Goal: Information Seeking & Learning: Check status

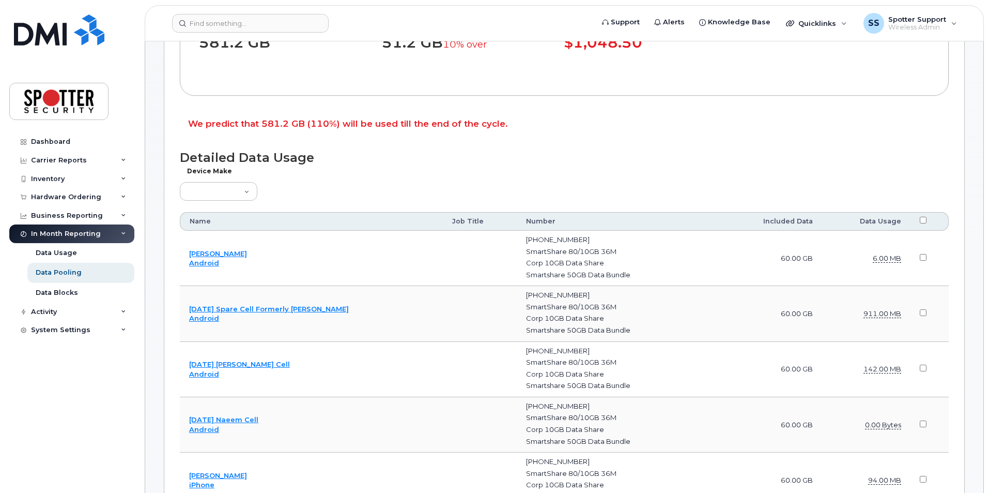
scroll to position [310, 0]
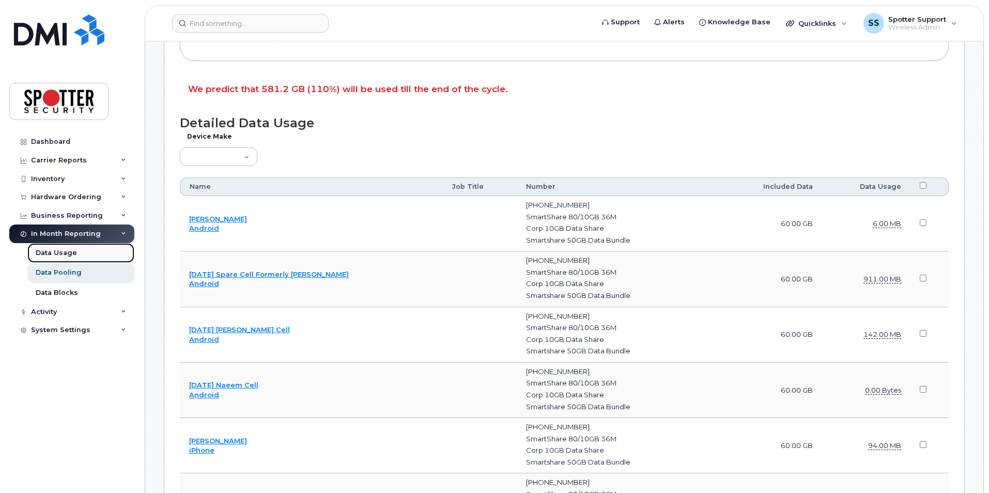
click at [47, 251] on div "Data Usage" at bounding box center [56, 252] width 41 height 9
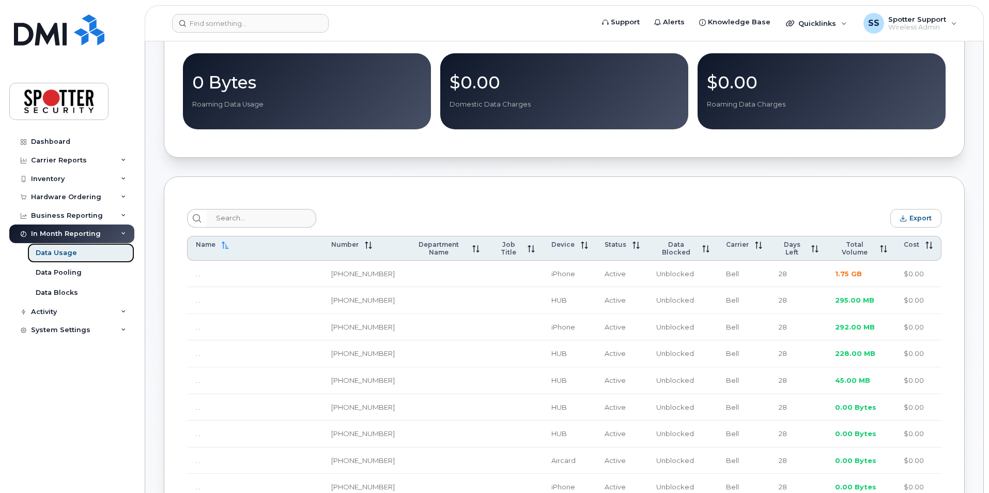
scroll to position [258, 0]
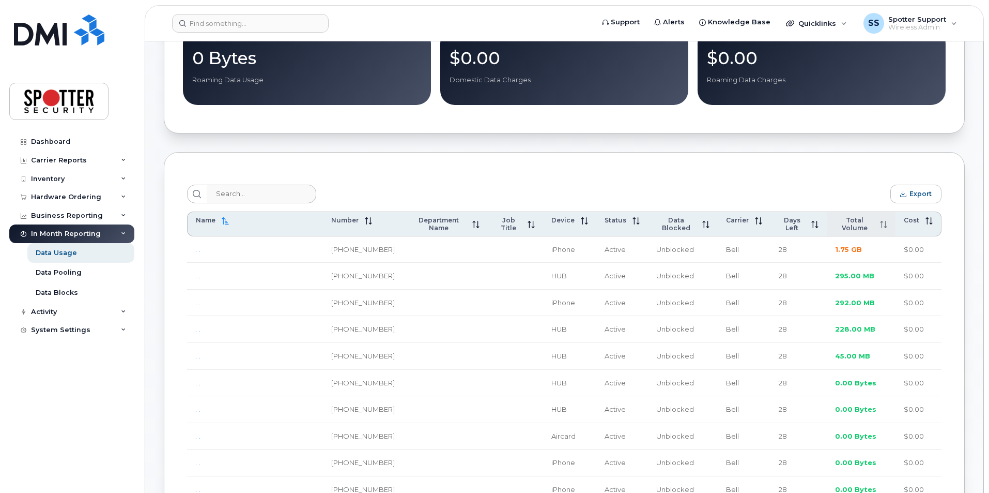
click at [855, 222] on span "Total Volume" at bounding box center [854, 224] width 39 height 16
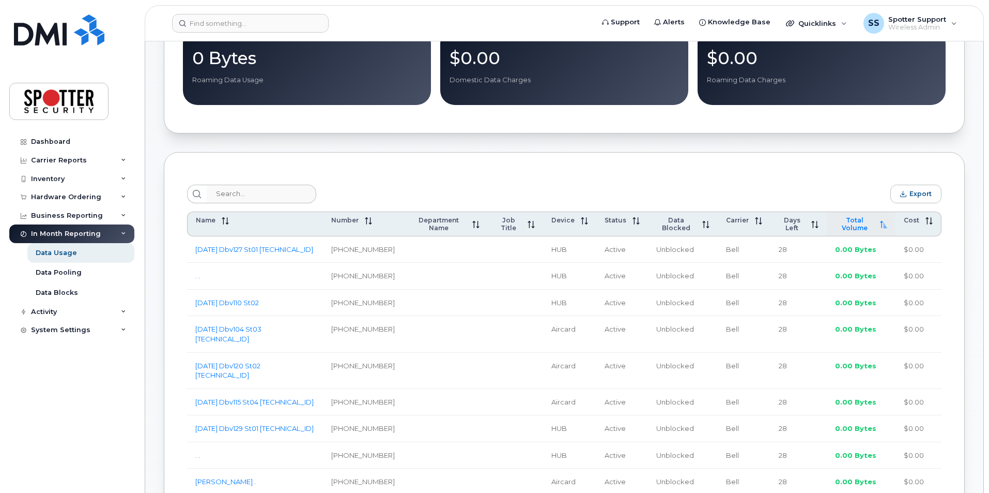
click at [863, 222] on span "Total Volume" at bounding box center [854, 224] width 39 height 16
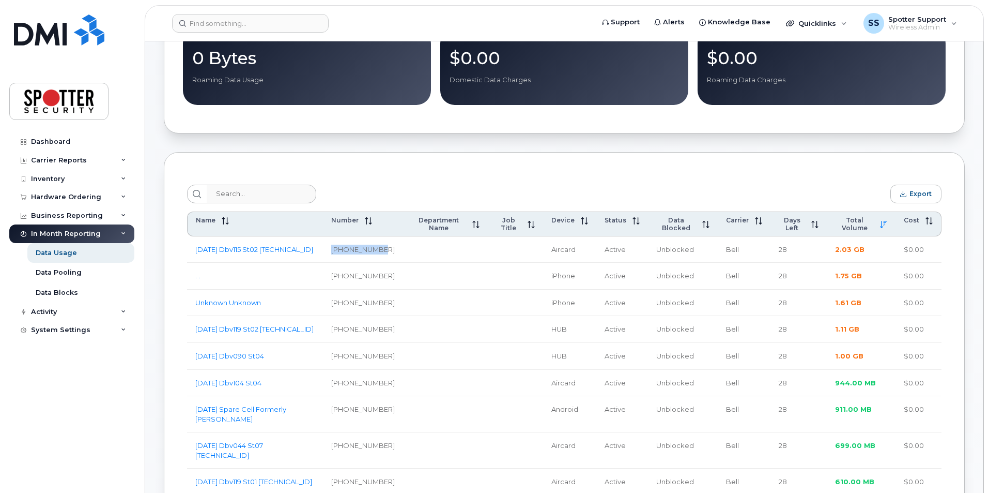
drag, startPoint x: 383, startPoint y: 245, endPoint x: 336, endPoint y: 243, distance: 47.6
click at [336, 243] on td "[PHONE_NUMBER]" at bounding box center [363, 249] width 80 height 27
copy td "[PHONE_NUMBER]"
drag, startPoint x: 387, startPoint y: 271, endPoint x: 333, endPoint y: 274, distance: 53.8
click at [333, 274] on td "[PHONE_NUMBER]" at bounding box center [363, 276] width 80 height 27
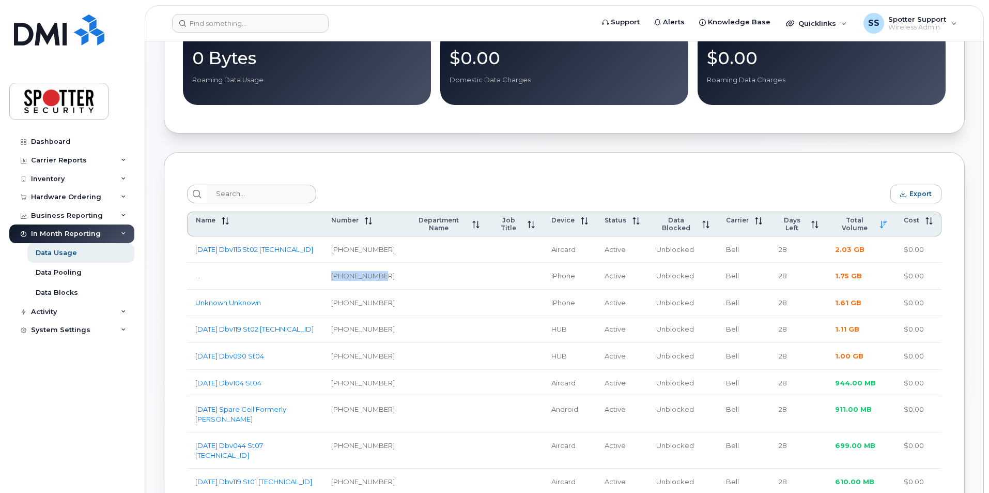
copy td "[PHONE_NUMBER]"
drag, startPoint x: 385, startPoint y: 301, endPoint x: 334, endPoint y: 299, distance: 50.7
click at [334, 299] on td "[PHONE_NUMBER]" at bounding box center [363, 302] width 80 height 27
copy td "[PHONE_NUMBER]"
drag, startPoint x: 382, startPoint y: 324, endPoint x: 333, endPoint y: 324, distance: 48.6
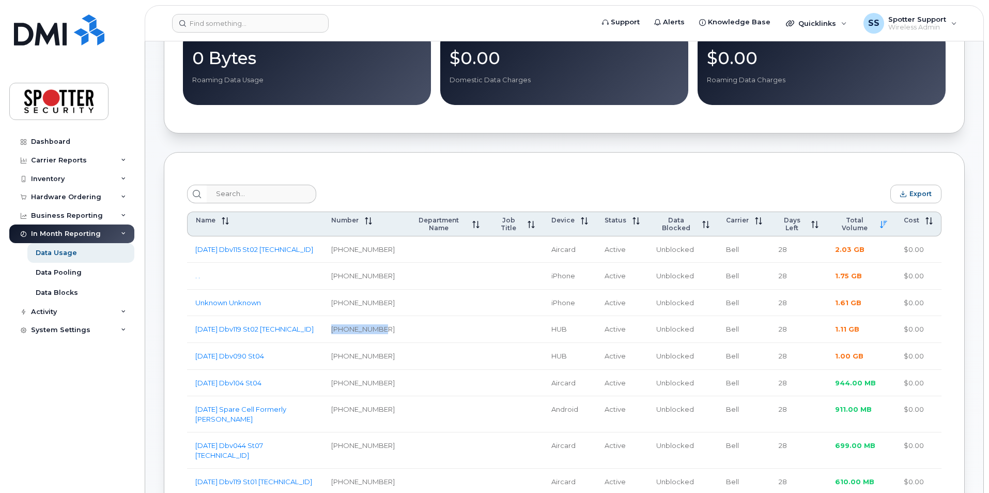
click at [333, 324] on td "[PHONE_NUMBER]" at bounding box center [363, 329] width 80 height 27
copy td "[PHONE_NUMBER]"
drag, startPoint x: 380, startPoint y: 354, endPoint x: 331, endPoint y: 350, distance: 49.7
click at [331, 350] on td "[PHONE_NUMBER]" at bounding box center [363, 356] width 80 height 27
copy td "[PHONE_NUMBER]"
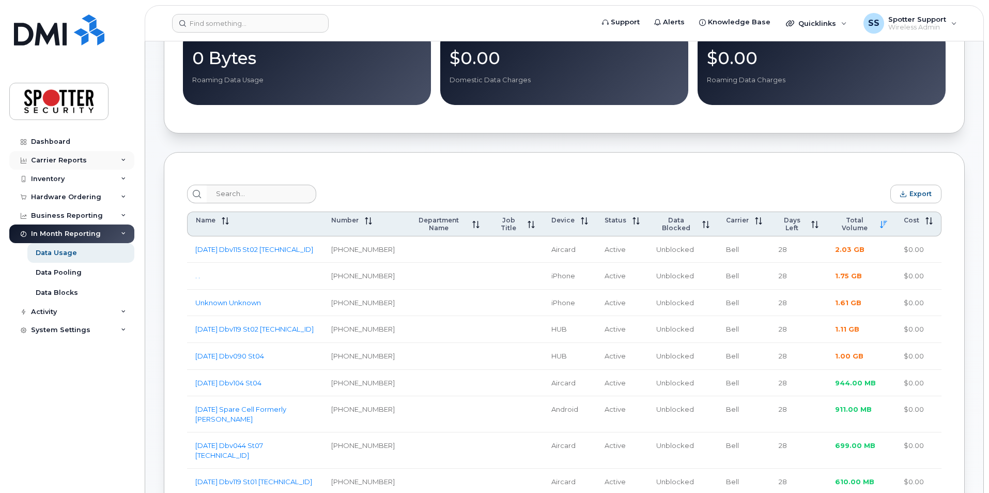
click at [61, 160] on div "Carrier Reports" at bounding box center [59, 160] width 56 height 8
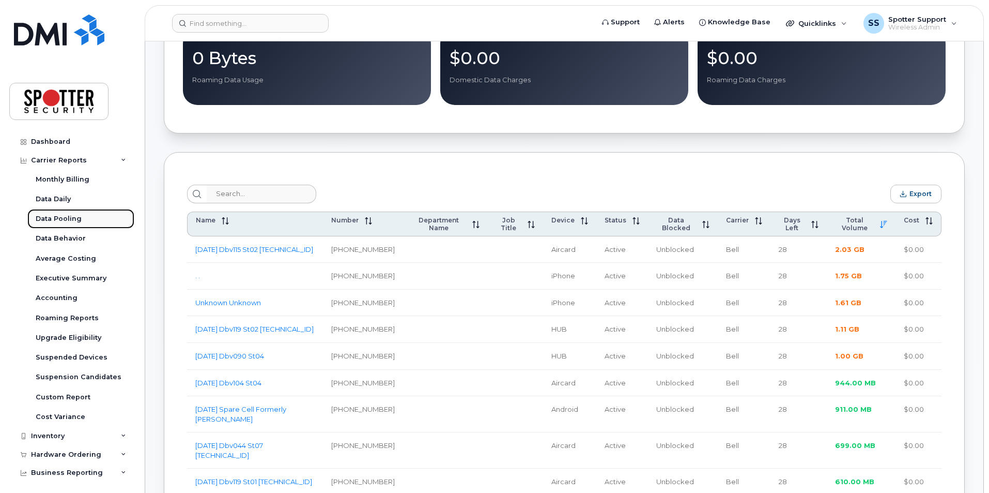
click at [60, 216] on div "Data Pooling" at bounding box center [59, 218] width 46 height 9
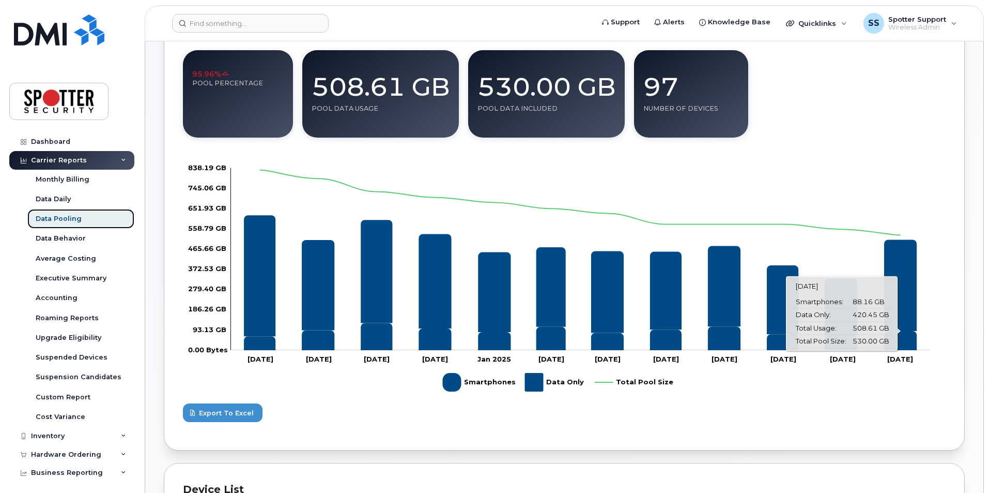
scroll to position [155, 0]
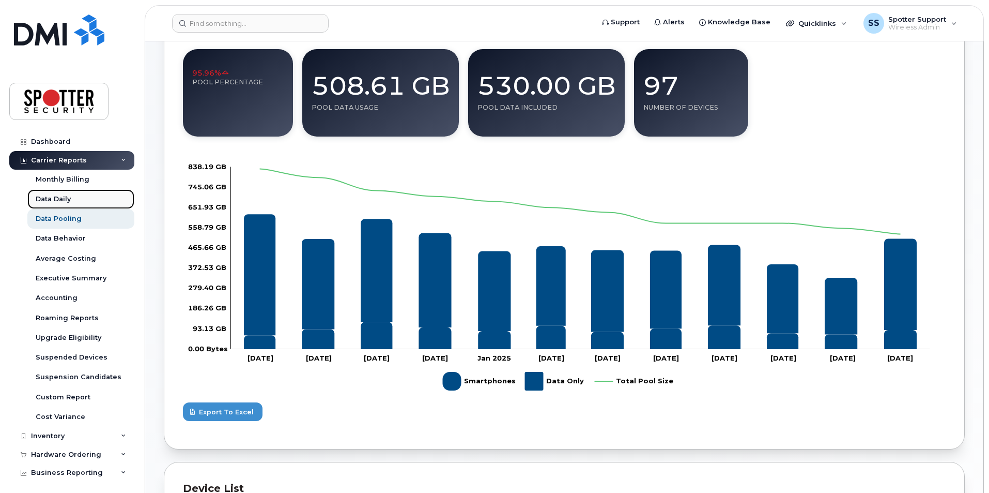
click at [63, 197] on div "Data Daily" at bounding box center [53, 198] width 35 height 9
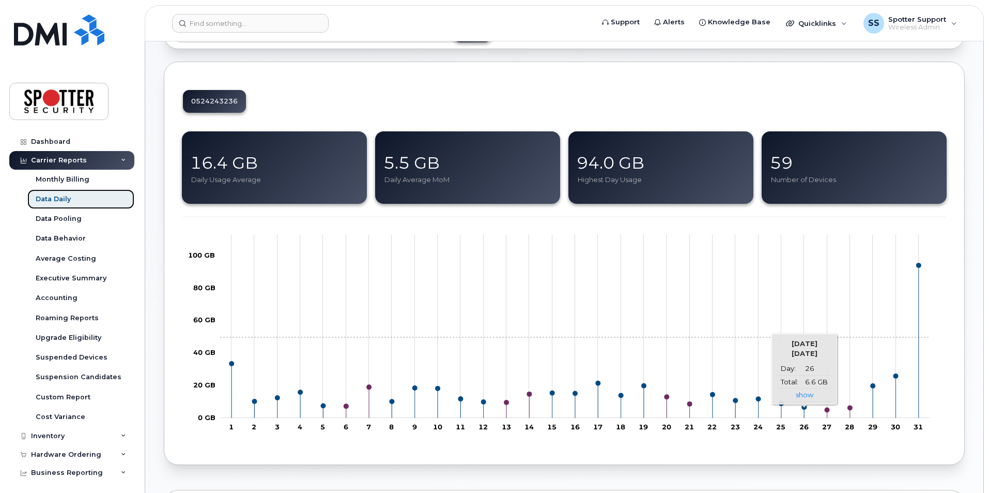
scroll to position [103, 0]
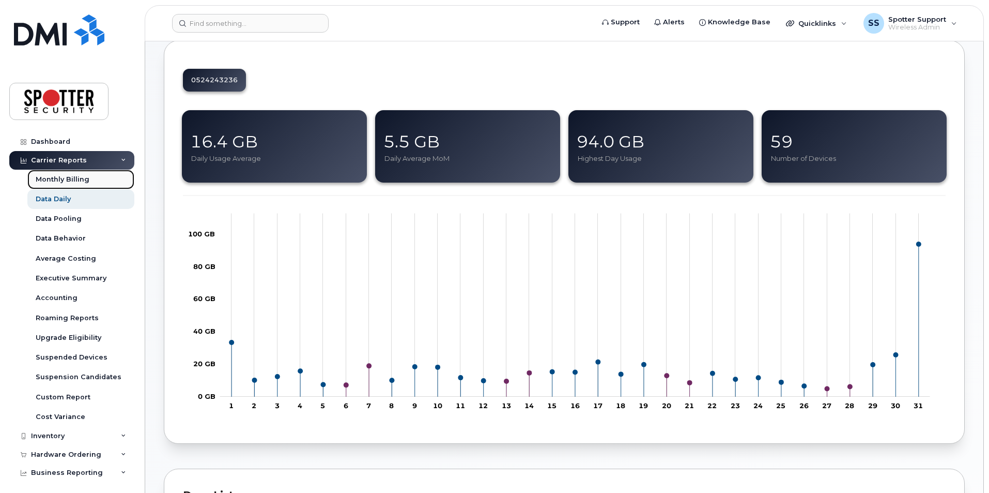
click at [63, 178] on div "Monthly Billing" at bounding box center [63, 179] width 54 height 9
